Goal: Task Accomplishment & Management: Complete application form

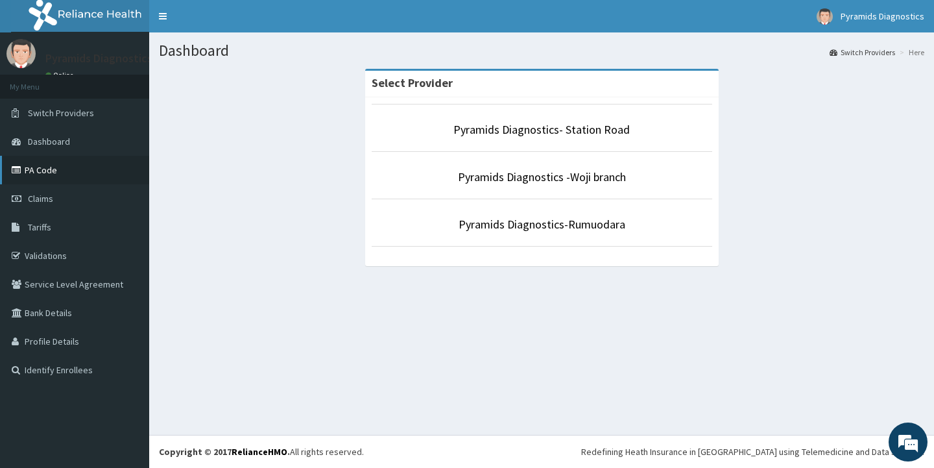
click at [40, 169] on link "PA Code" at bounding box center [74, 170] width 149 height 29
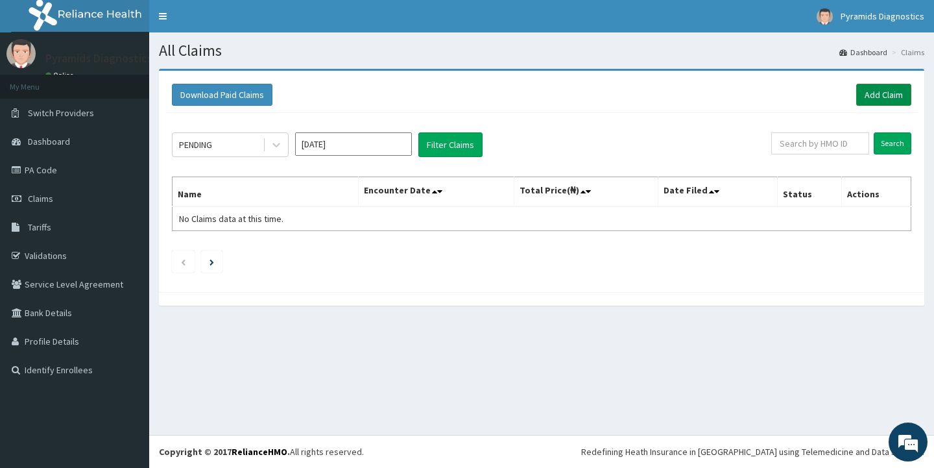
click at [878, 91] on link "Add Claim" at bounding box center [883, 95] width 55 height 22
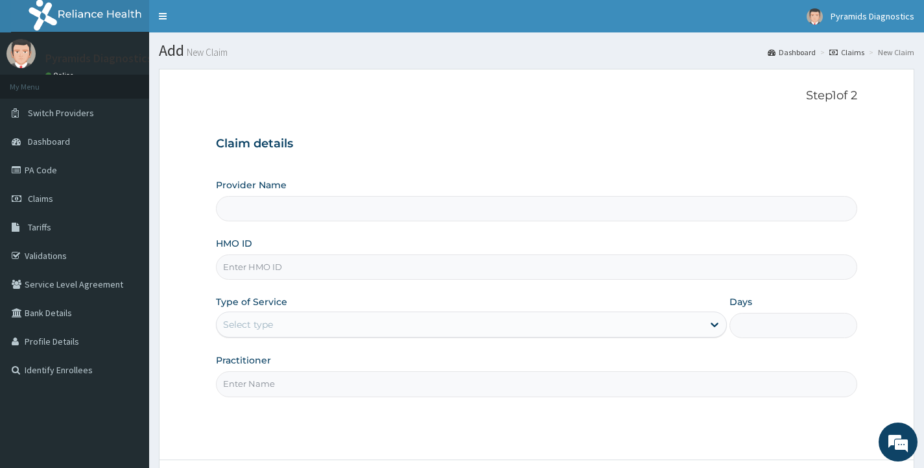
click at [294, 273] on input "HMO ID" at bounding box center [536, 266] width 641 height 25
type input "Pyramids Diagnostics- Station Road"
paste input "aom/10102/a Approved PA/7DDE1D"
click at [275, 267] on input "aom/10102/a Approved PA/7DDE1D" at bounding box center [536, 266] width 641 height 25
type input "aom/10102/a"
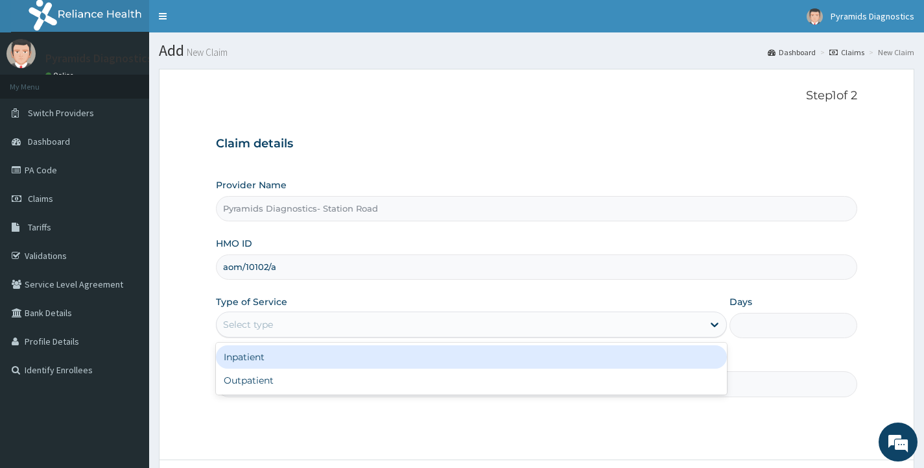
click at [239, 325] on div "Select type" at bounding box center [248, 324] width 50 height 13
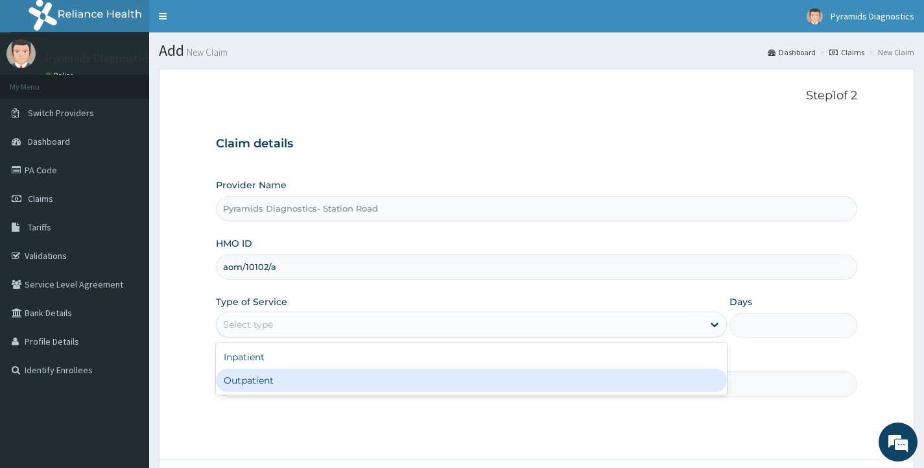
click at [243, 382] on div "Outpatient" at bounding box center [471, 379] width 511 height 23
type input "1"
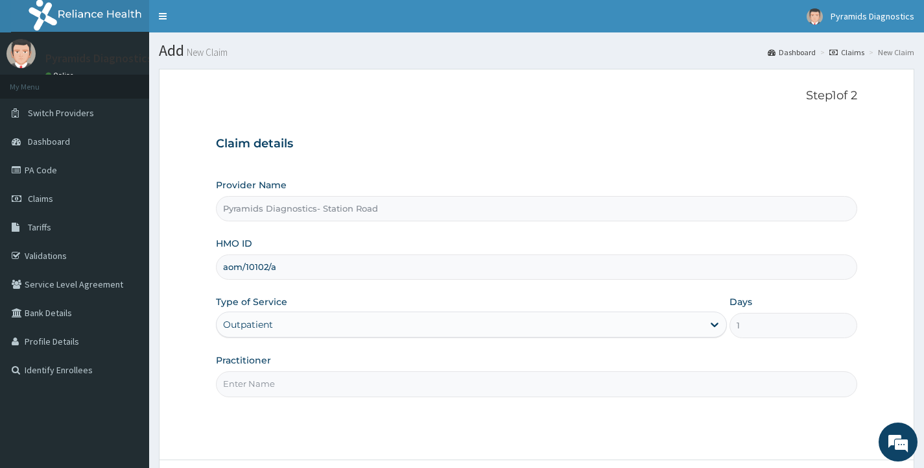
click at [261, 383] on input "Practitioner" at bounding box center [536, 383] width 641 height 25
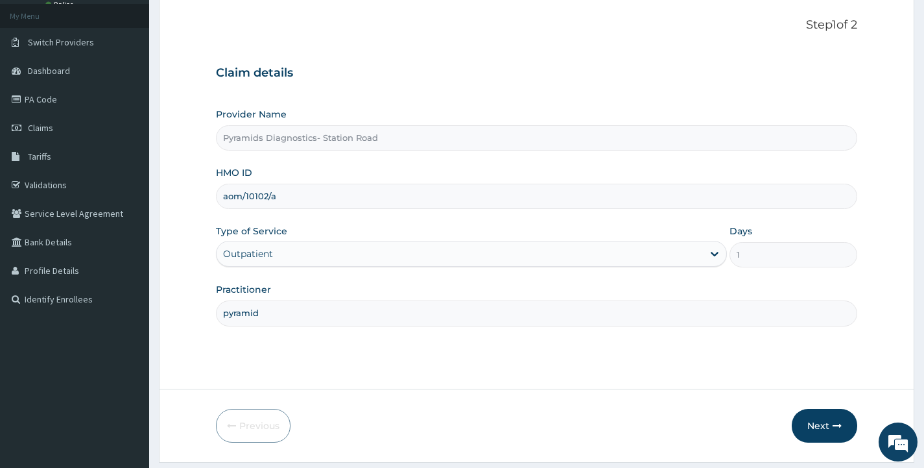
scroll to position [108, 0]
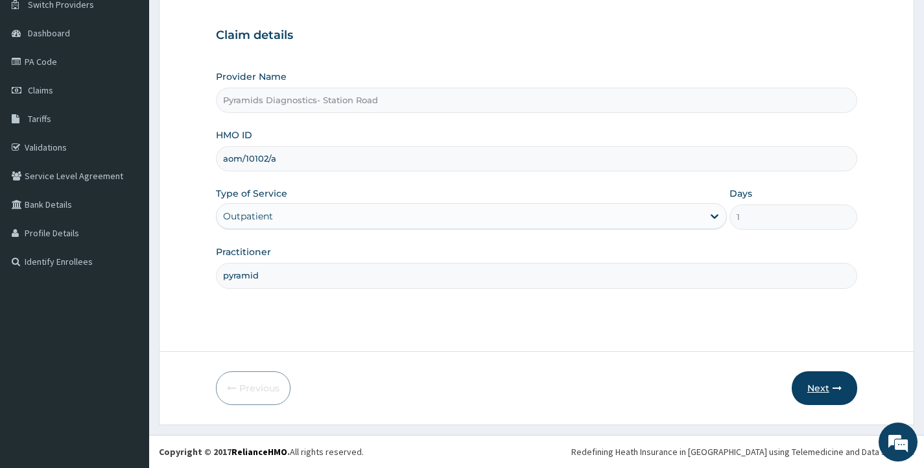
type input "pyramid"
click at [820, 385] on button "Next" at bounding box center [824, 388] width 65 height 34
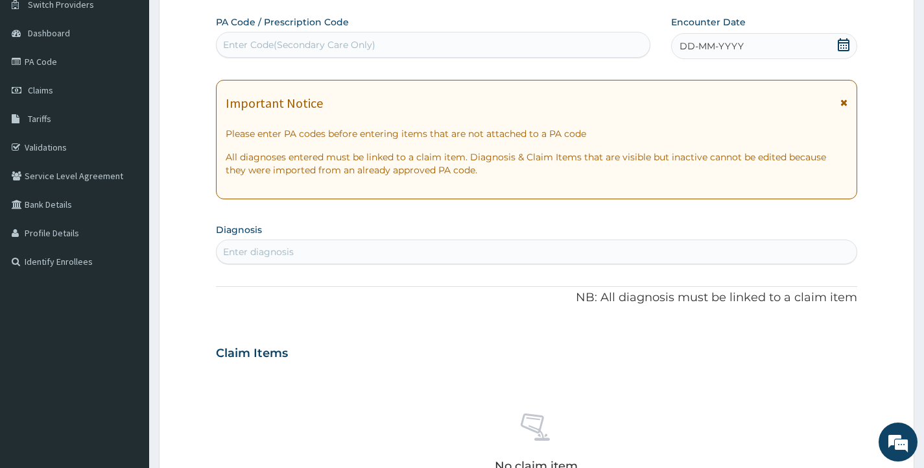
click at [306, 38] on div "Enter Code(Secondary Care Only)" at bounding box center [433, 44] width 433 height 21
paste input "AOM/10102/A APPROVED PA/7DDE1D"
click at [342, 43] on input "AOM/10102/A APPROVED PA/7DDE1D" at bounding box center [308, 44] width 171 height 13
type input "PA/7DDE1D"
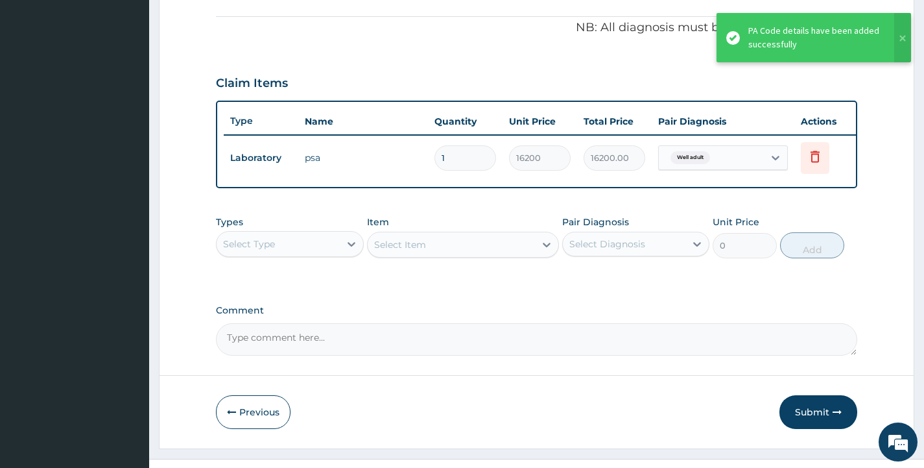
scroll to position [392, 0]
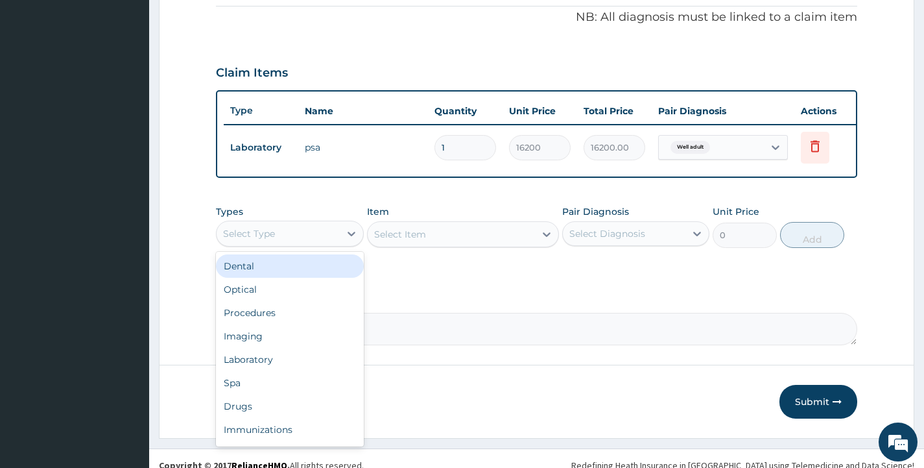
click at [285, 242] on div "Select Type" at bounding box center [278, 233] width 123 height 21
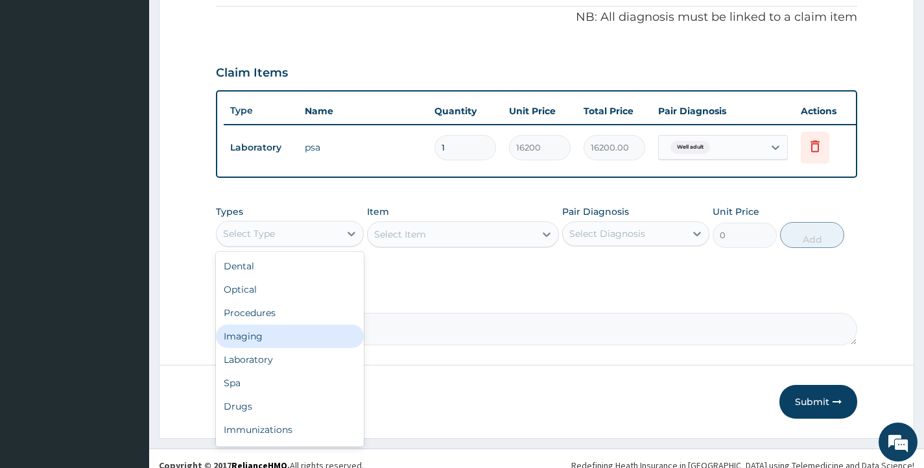
click at [253, 348] on div "Imaging" at bounding box center [289, 335] width 147 height 23
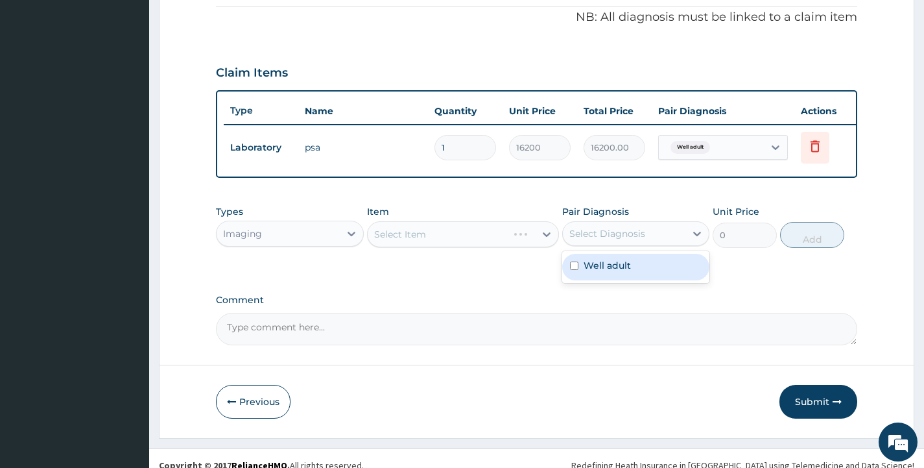
drag, startPoint x: 593, startPoint y: 239, endPoint x: 600, endPoint y: 244, distance: 8.8
click at [597, 240] on div "Select Diagnosis" at bounding box center [607, 233] width 76 height 13
click at [604, 272] on label "Well adult" at bounding box center [607, 265] width 47 height 13
checkbox input "true"
click at [537, 246] on div at bounding box center [546, 233] width 23 height 23
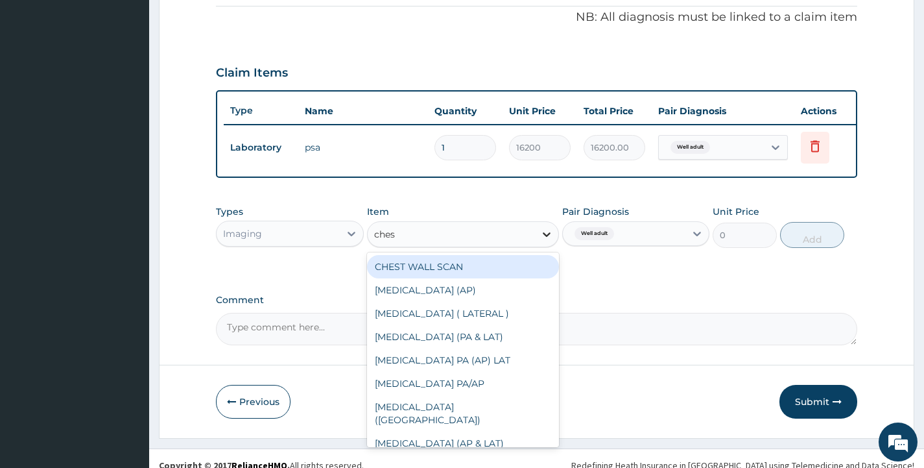
type input "chest"
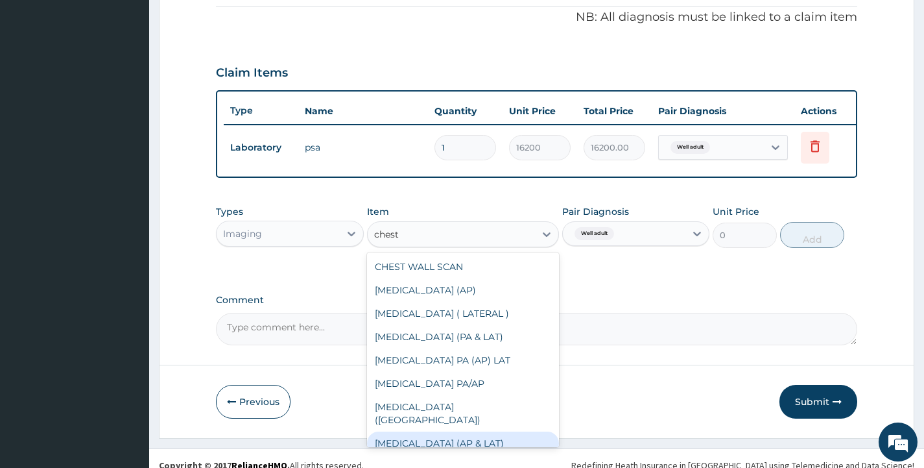
click at [415, 449] on div "CHEST X-RAY (AP & LAT)" at bounding box center [463, 442] width 193 height 23
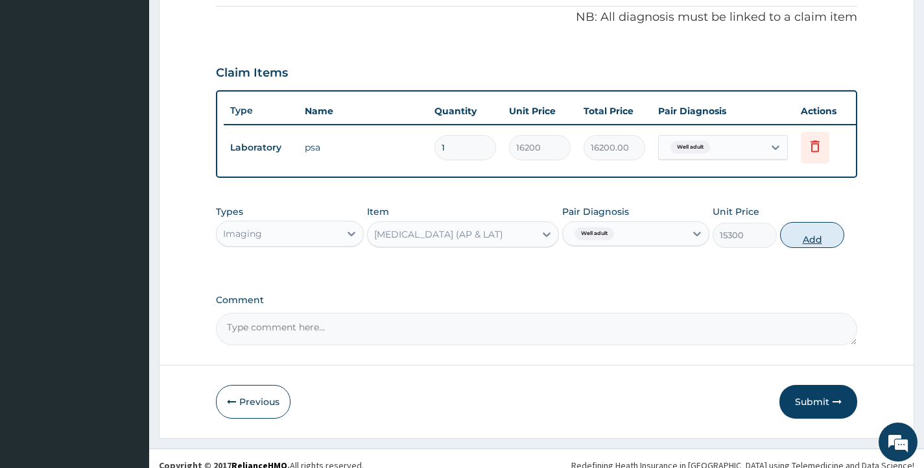
click at [818, 248] on button "Add" at bounding box center [812, 235] width 64 height 26
type input "0"
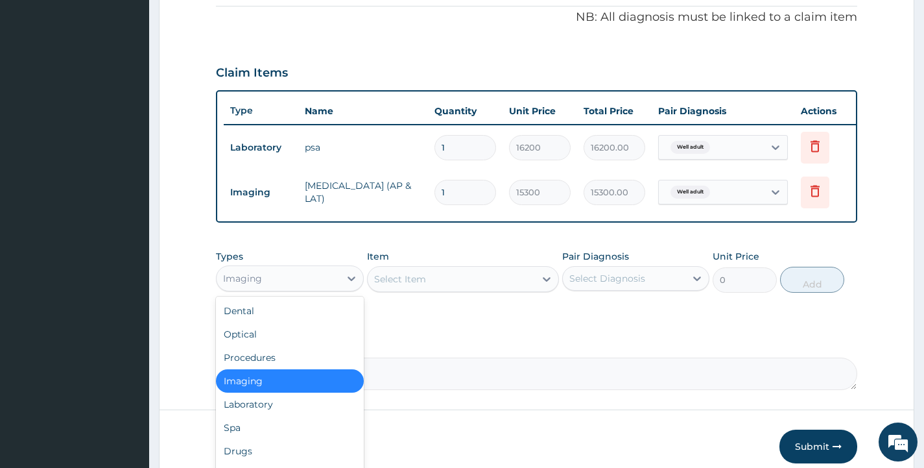
click at [330, 289] on div "Imaging" at bounding box center [278, 278] width 123 height 21
click at [265, 413] on div "Laboratory" at bounding box center [289, 403] width 147 height 23
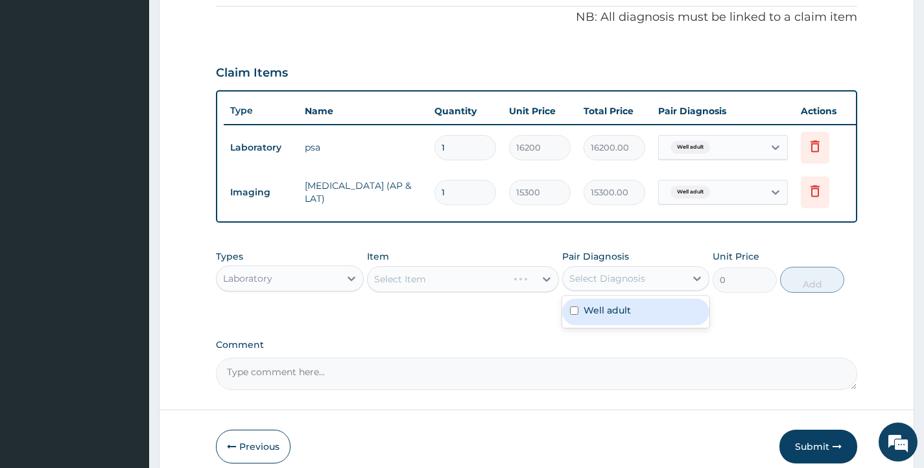
click at [622, 285] on div "Select Diagnosis" at bounding box center [607, 278] width 76 height 13
click at [628, 316] on label "Well adult" at bounding box center [607, 309] width 47 height 13
checkbox input "true"
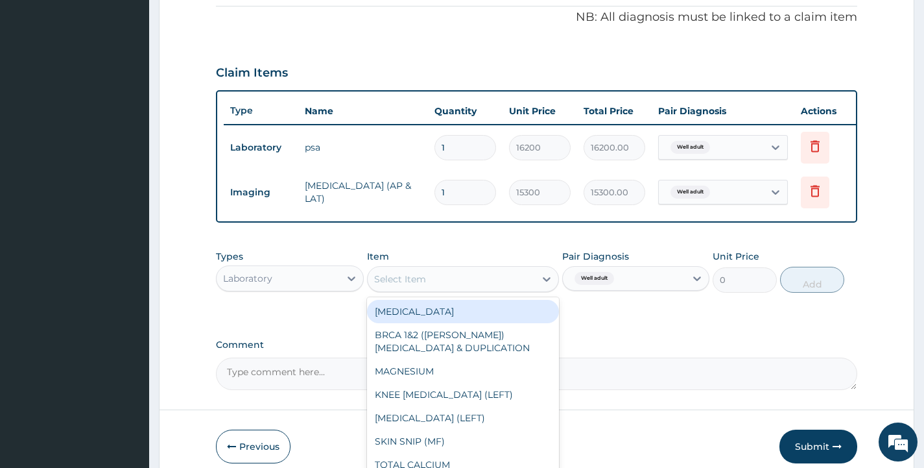
click at [497, 289] on div "Select Item" at bounding box center [452, 278] width 168 height 21
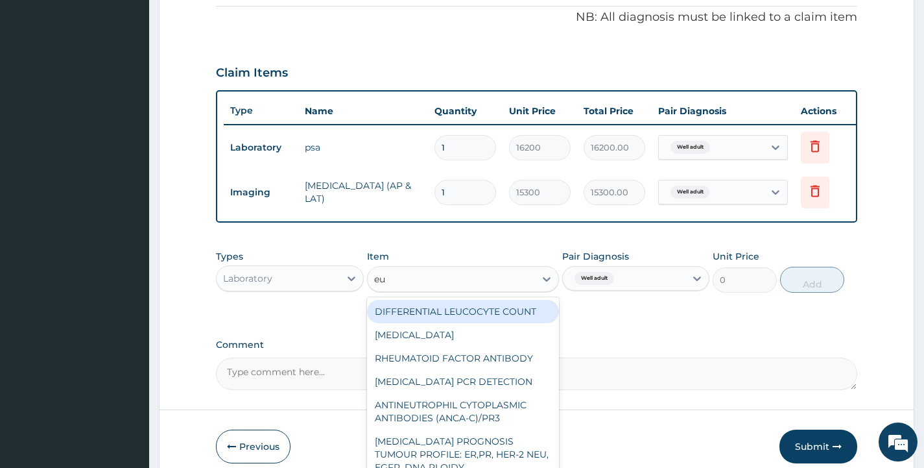
type input "euc"
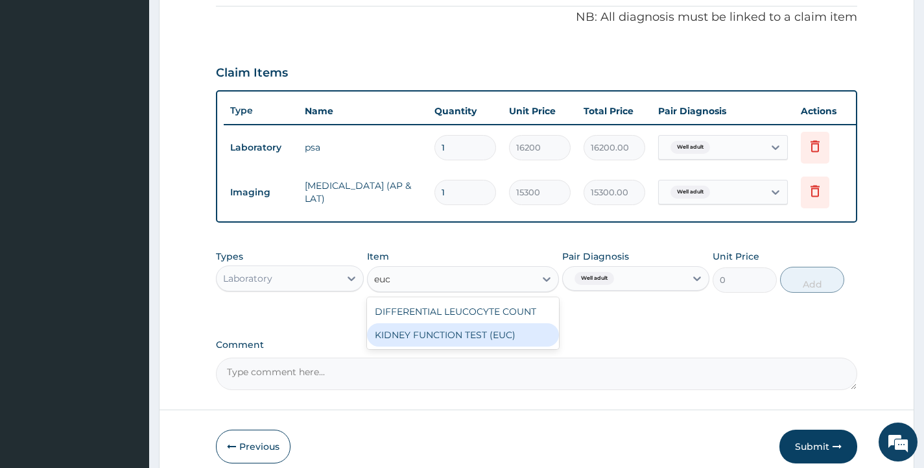
click at [499, 346] on div "KIDNEY FUNCTION TEST (EUC)" at bounding box center [463, 334] width 193 height 23
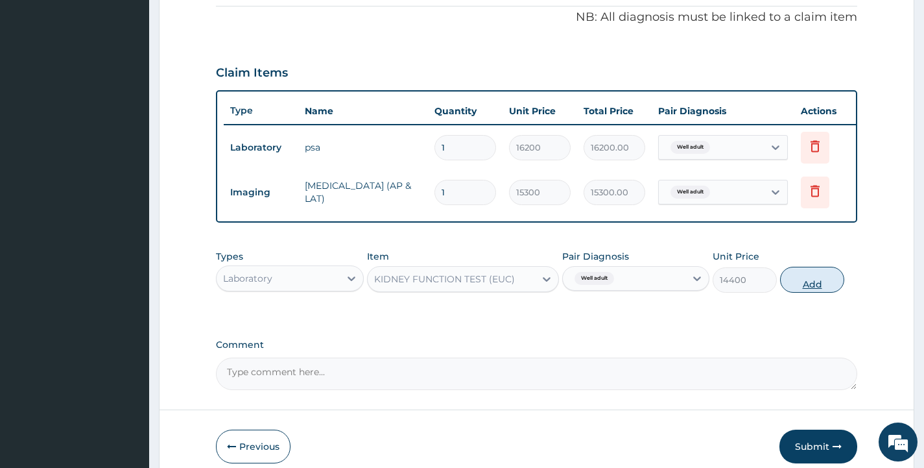
click at [807, 292] on button "Add" at bounding box center [812, 280] width 64 height 26
type input "0"
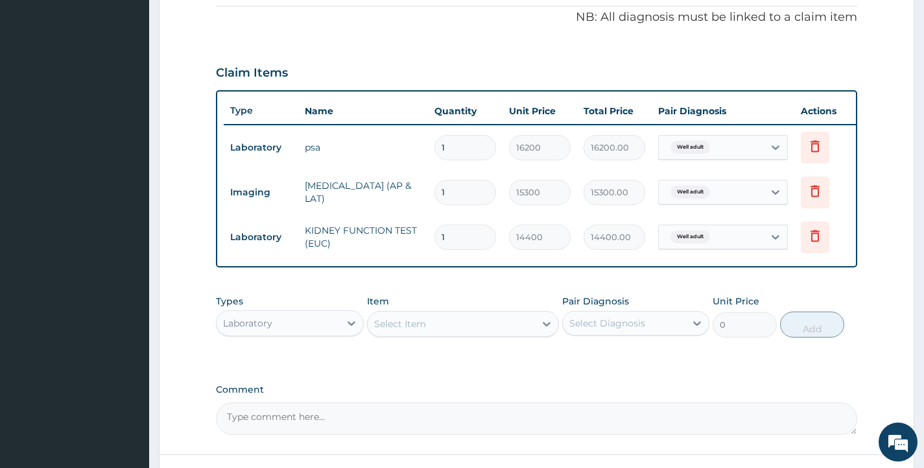
click at [434, 334] on div "Select Item" at bounding box center [452, 323] width 168 height 21
type input "lft"
click at [425, 368] on div "LIVER FUNTION TEST (LFT)" at bounding box center [463, 355] width 193 height 23
type input "14400"
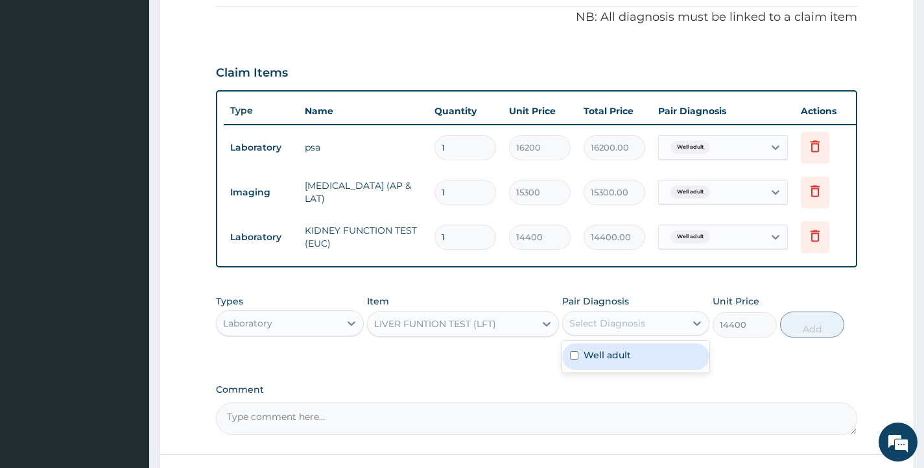
click at [598, 326] on div "Select Diagnosis" at bounding box center [607, 322] width 76 height 13
click at [604, 357] on label "Well adult" at bounding box center [607, 354] width 47 height 13
checkbox input "true"
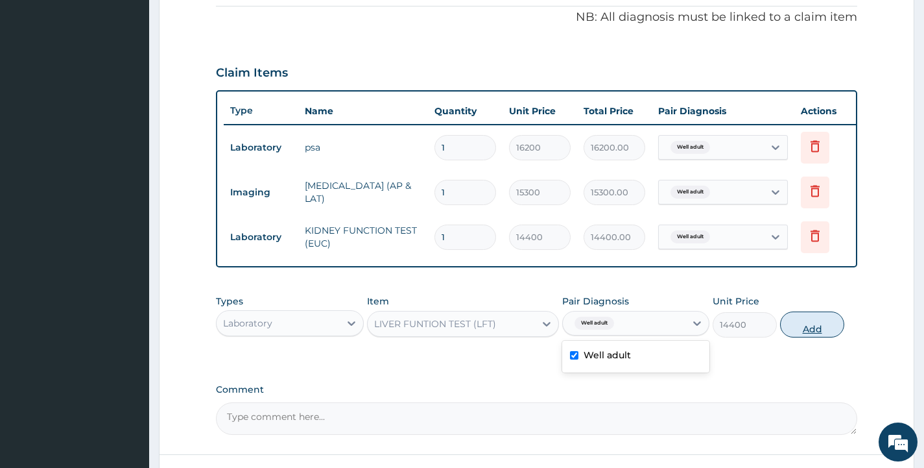
click at [813, 325] on button "Add" at bounding box center [812, 324] width 64 height 26
type input "0"
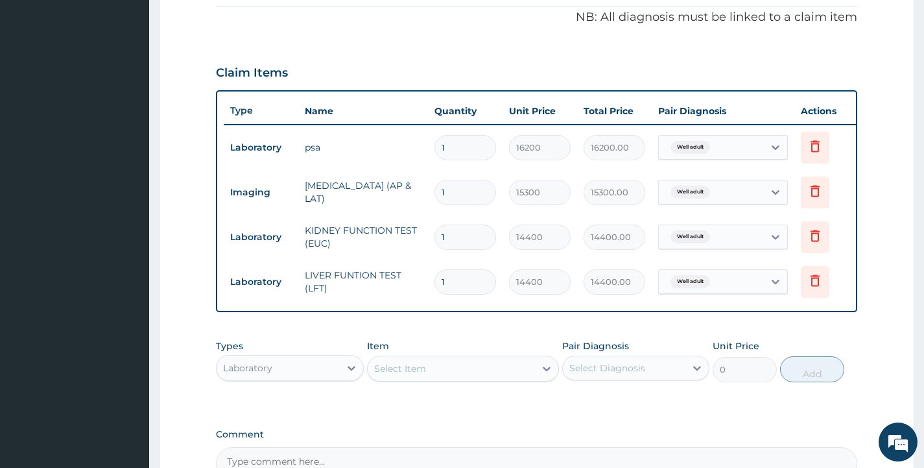
click at [412, 375] on div "Select Item" at bounding box center [400, 368] width 52 height 13
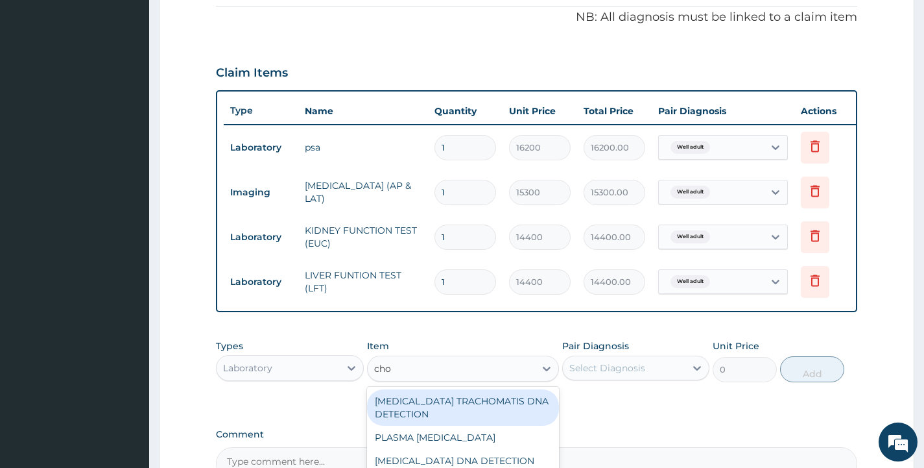
type input "chol"
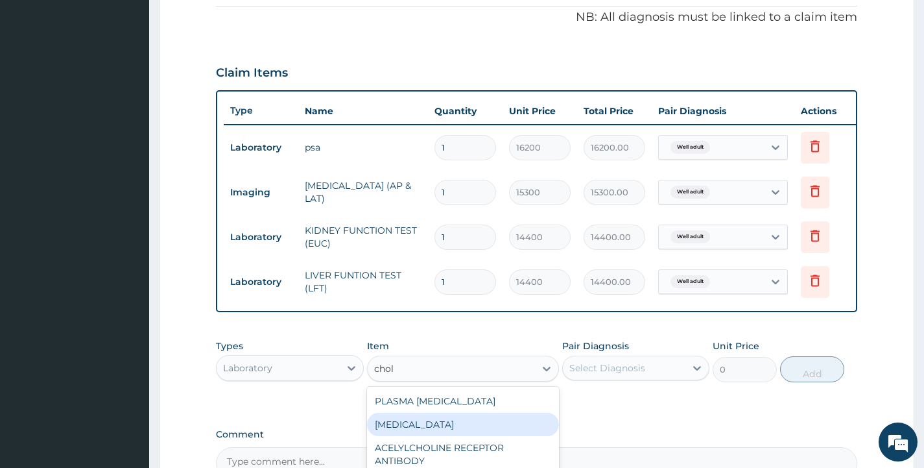
click at [399, 436] on div "CHOLESTEROL" at bounding box center [463, 423] width 193 height 23
type input "4950"
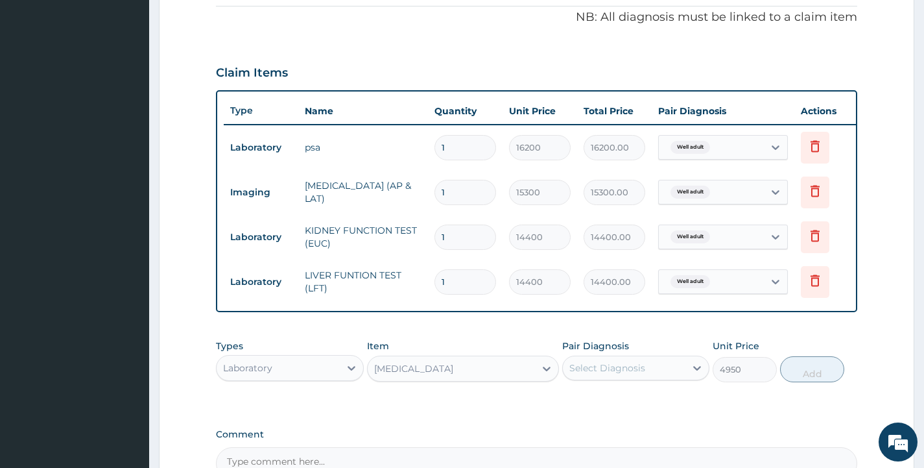
click at [610, 374] on div "Select Diagnosis" at bounding box center [607, 367] width 76 height 13
click at [611, 406] on label "Well adult" at bounding box center [607, 399] width 47 height 13
checkbox input "true"
click at [796, 378] on button "Add" at bounding box center [812, 369] width 64 height 26
type input "0"
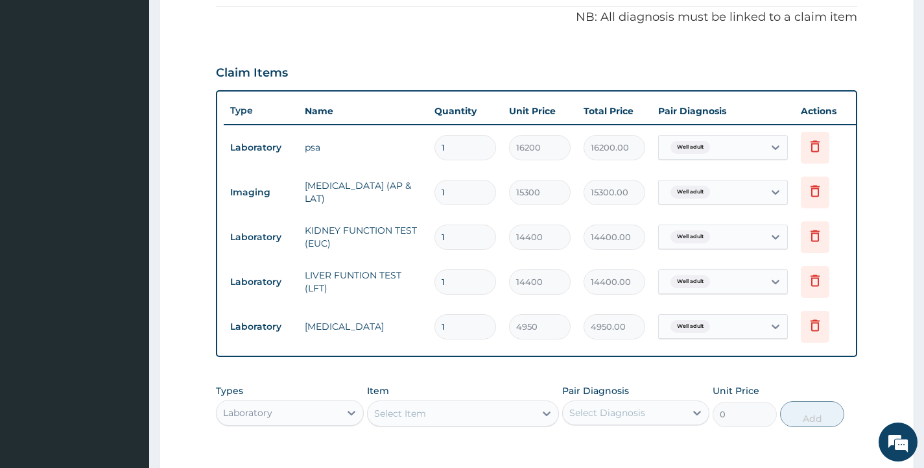
drag, startPoint x: 444, startPoint y: 411, endPoint x: 444, endPoint y: 425, distance: 14.3
click at [444, 414] on div "Select Item" at bounding box center [463, 413] width 193 height 26
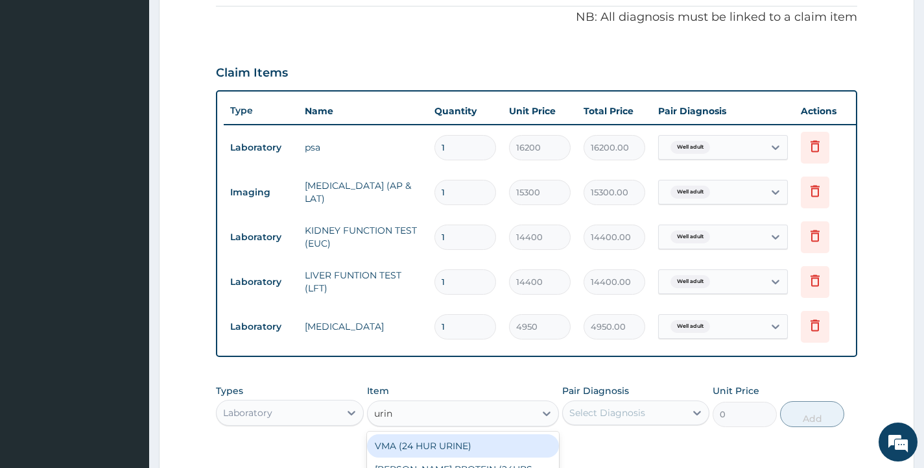
type input "urina"
click at [453, 449] on div "URINALYSIS" at bounding box center [463, 445] width 193 height 23
type input "2700"
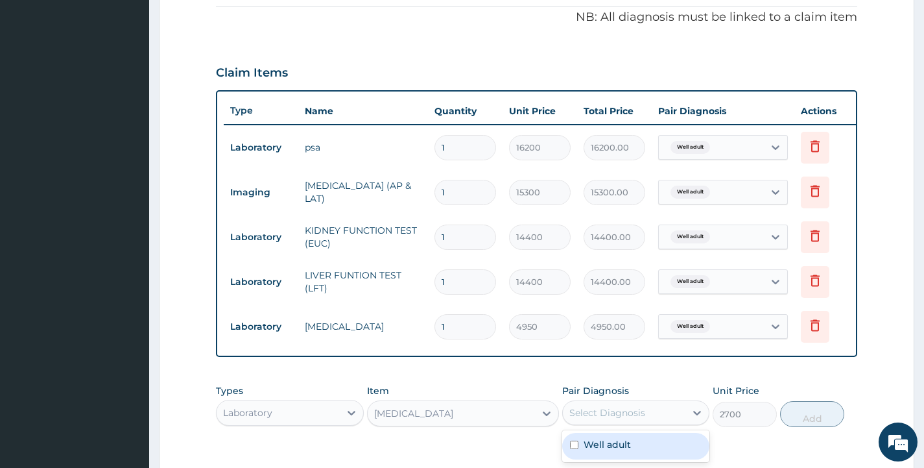
click at [639, 419] on div "Select Diagnosis" at bounding box center [607, 412] width 76 height 13
click at [632, 447] on div "Well adult" at bounding box center [635, 446] width 147 height 27
checkbox input "true"
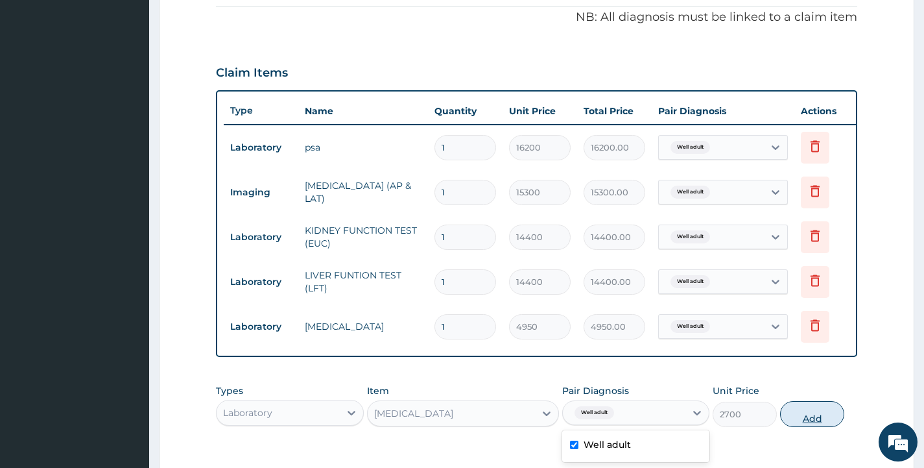
click at [816, 427] on button "Add" at bounding box center [812, 414] width 64 height 26
type input "0"
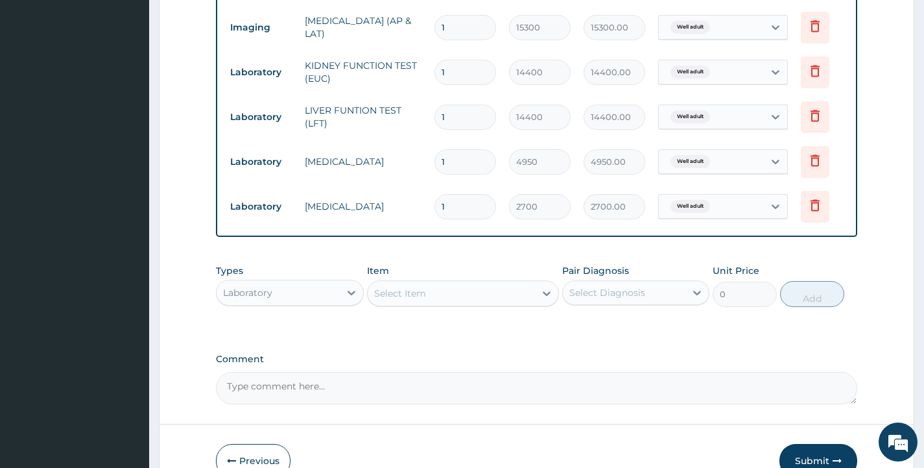
scroll to position [562, 0]
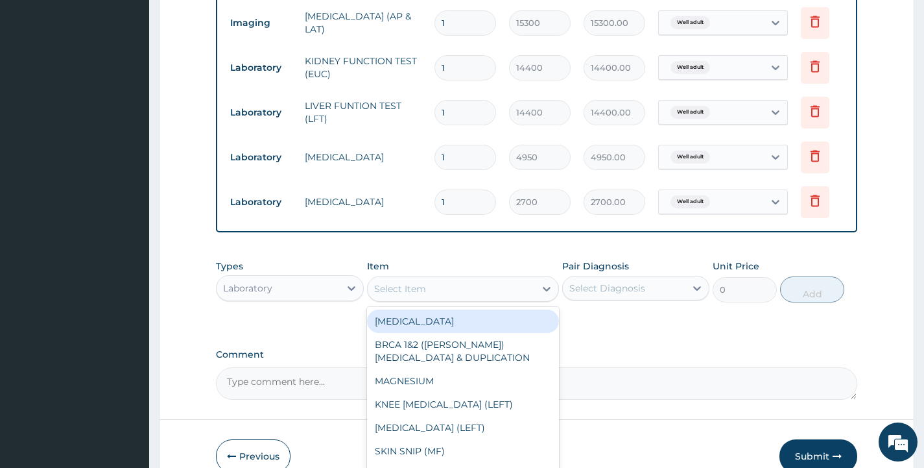
click at [420, 295] on div "Select Item" at bounding box center [400, 288] width 52 height 13
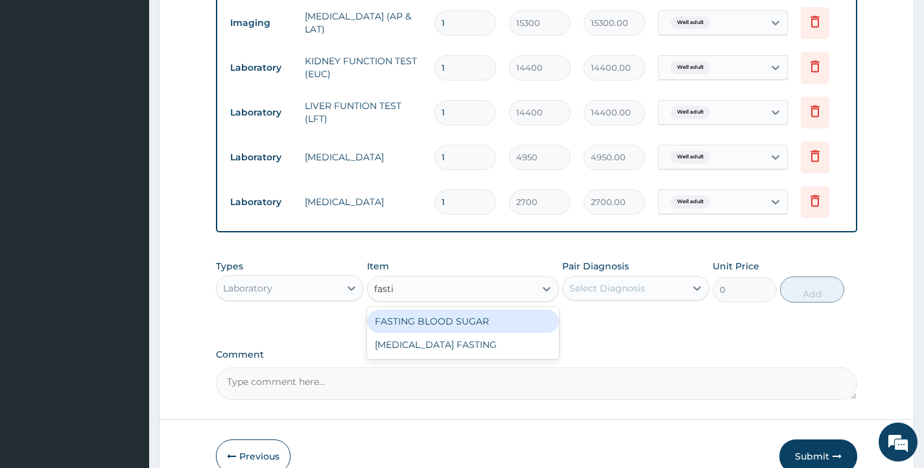
type input "fastin"
click at [464, 329] on div "FASTING BLOOD SUGAR" at bounding box center [463, 320] width 193 height 23
type input "3150"
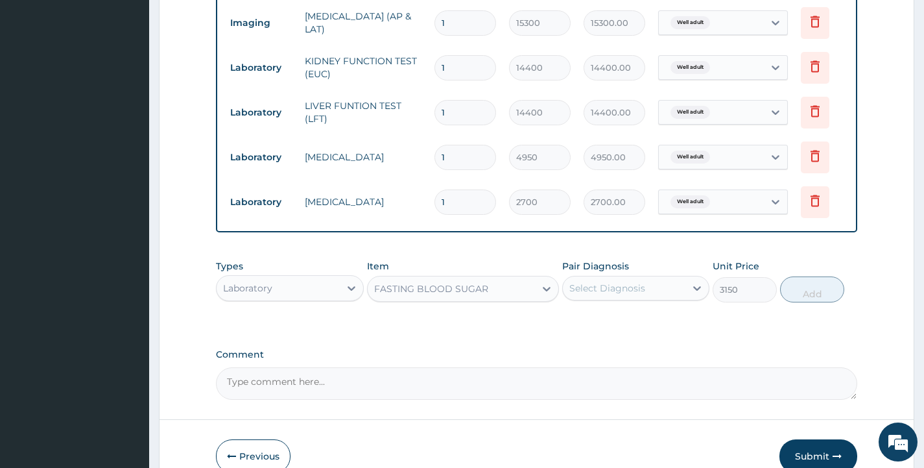
click at [608, 291] on div "Select Diagnosis" at bounding box center [607, 287] width 76 height 13
click at [614, 326] on label "Well adult" at bounding box center [607, 319] width 47 height 13
checkbox input "true"
click at [821, 302] on button "Add" at bounding box center [812, 289] width 64 height 26
type input "0"
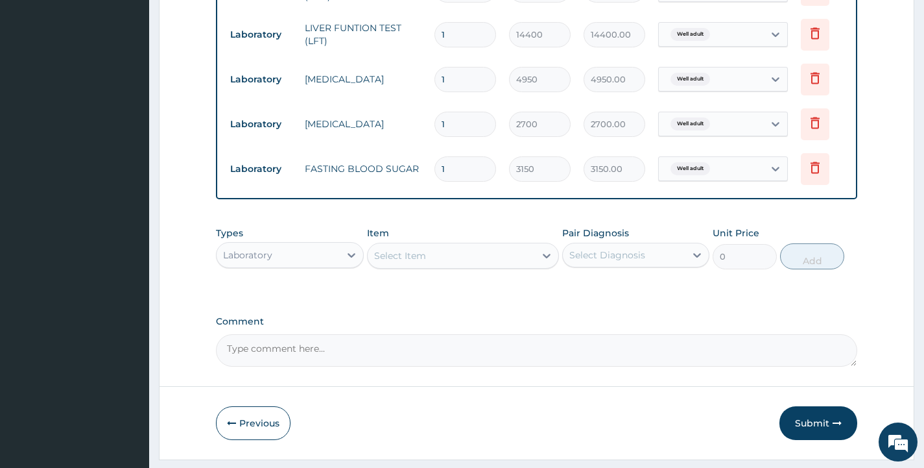
scroll to position [684, 0]
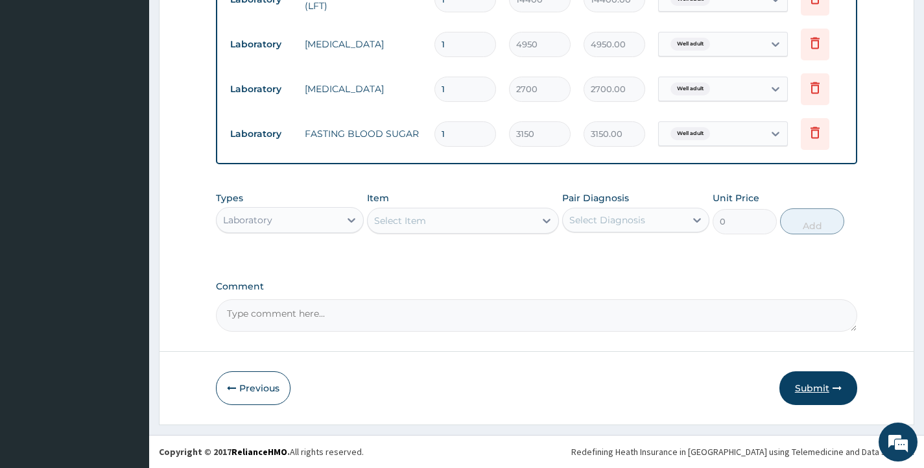
click at [813, 388] on button "Submit" at bounding box center [818, 388] width 78 height 34
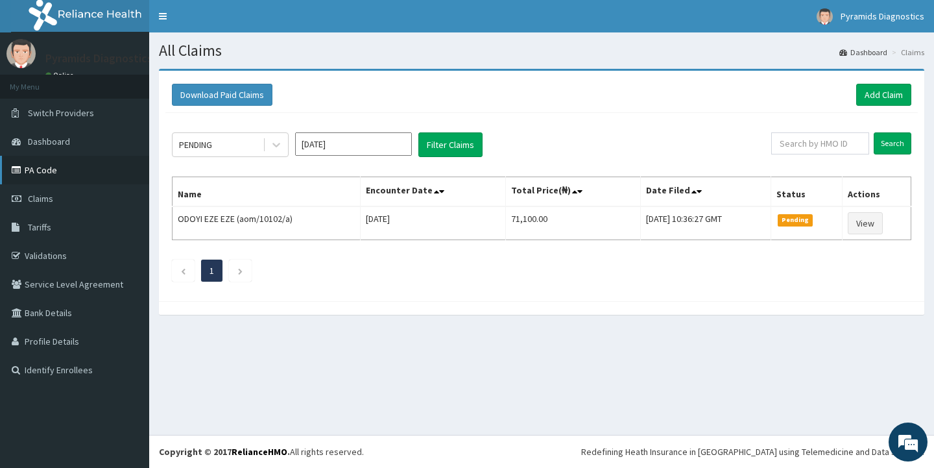
click at [64, 168] on link "PA Code" at bounding box center [74, 170] width 149 height 29
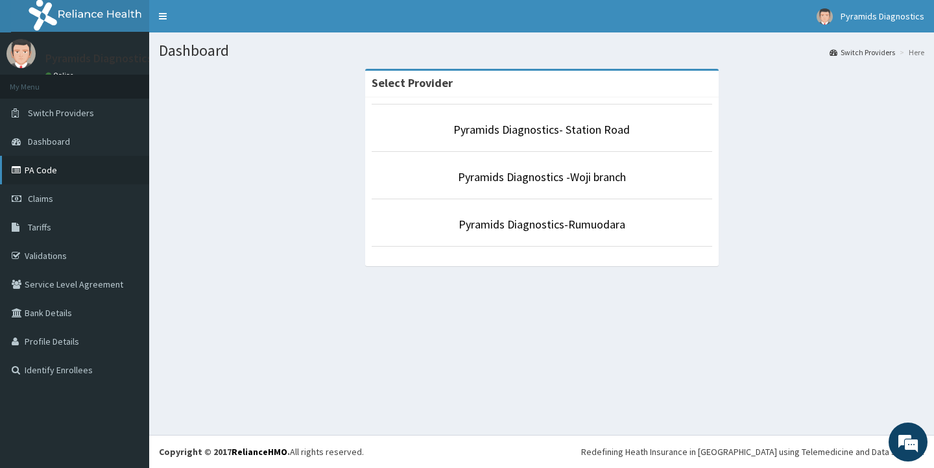
click at [45, 165] on link "PA Code" at bounding box center [74, 170] width 149 height 29
